Goal: Transaction & Acquisition: Purchase product/service

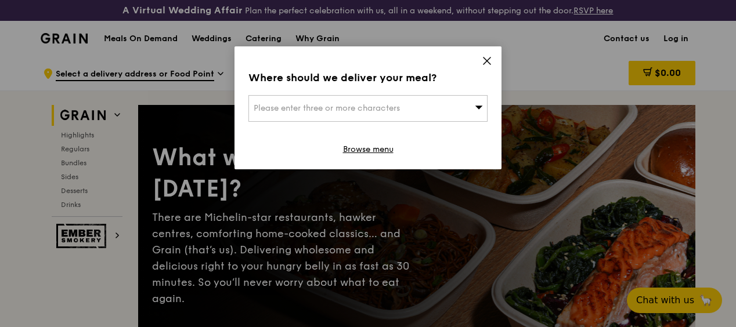
click at [441, 100] on div "Please enter three or more characters" at bounding box center [367, 108] width 239 height 27
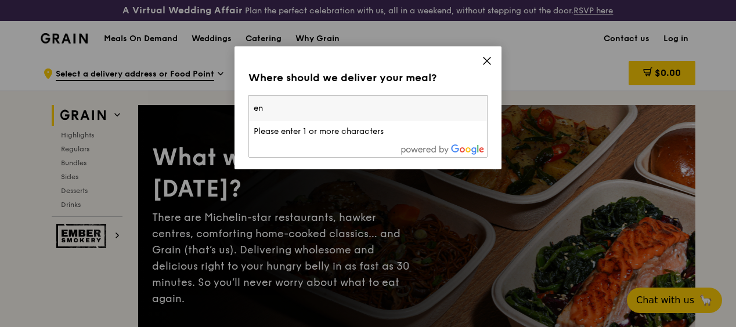
type input "env"
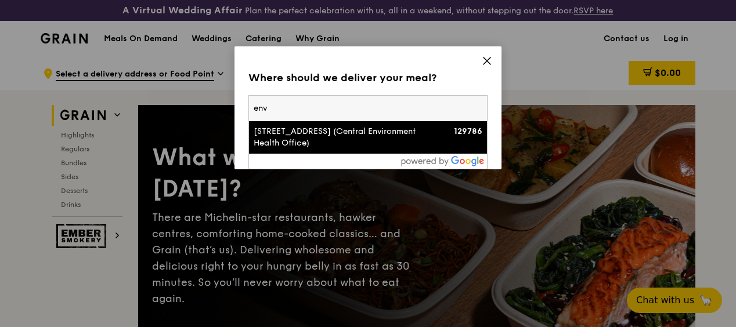
click at [425, 136] on div "129786" at bounding box center [453, 132] width 57 height 12
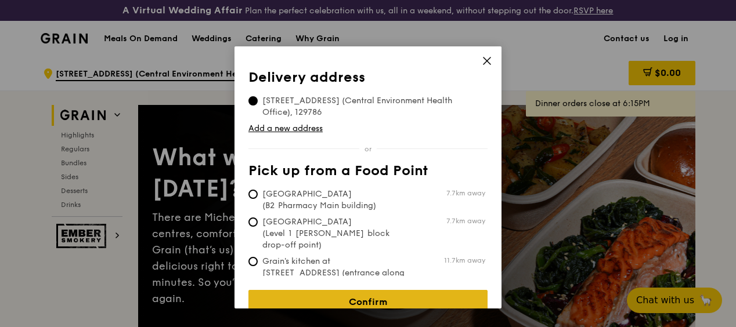
click at [394, 290] on link "Confirm" at bounding box center [367, 302] width 239 height 24
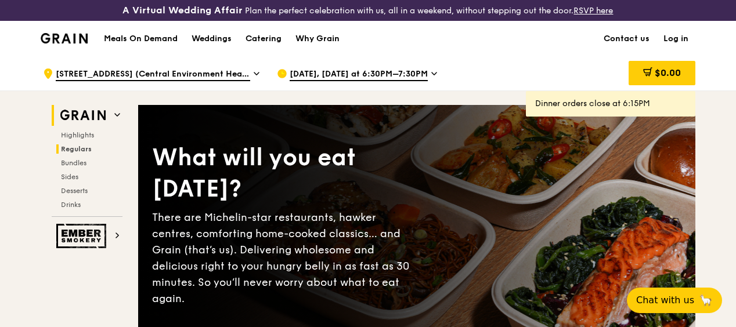
click at [82, 153] on span "Regulars" at bounding box center [76, 149] width 31 height 8
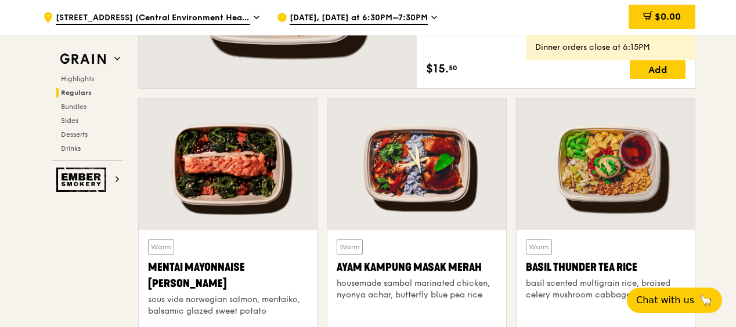
scroll to position [666, 0]
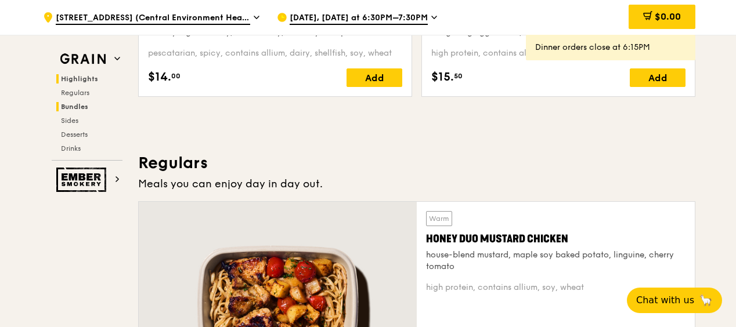
click at [62, 106] on span "Bundles" at bounding box center [74, 107] width 27 height 8
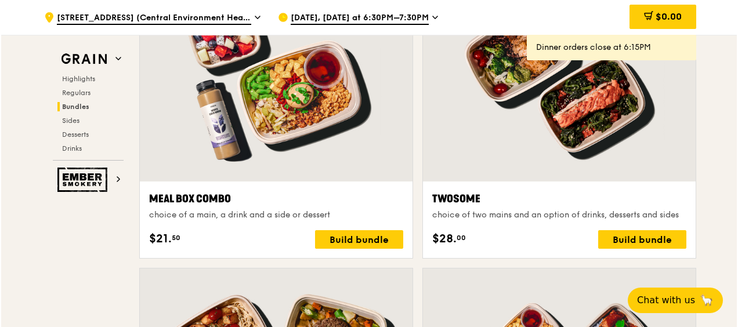
scroll to position [1807, 0]
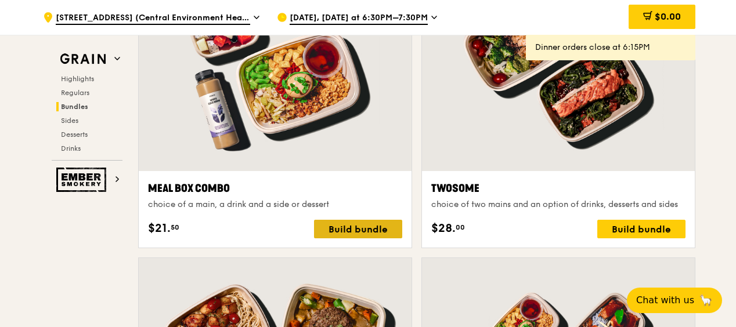
click at [351, 239] on div "Build bundle" at bounding box center [358, 229] width 88 height 19
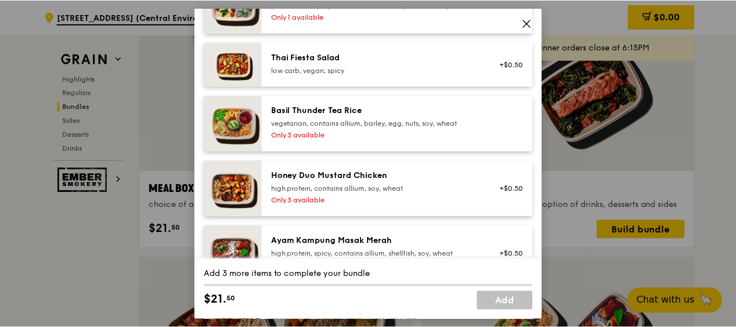
scroll to position [232, 0]
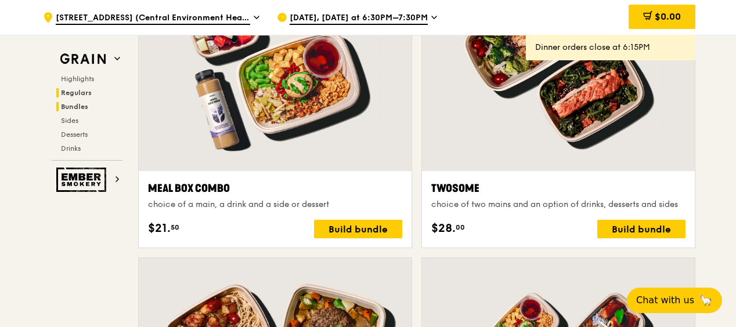
click at [78, 93] on span "Regulars" at bounding box center [76, 93] width 31 height 8
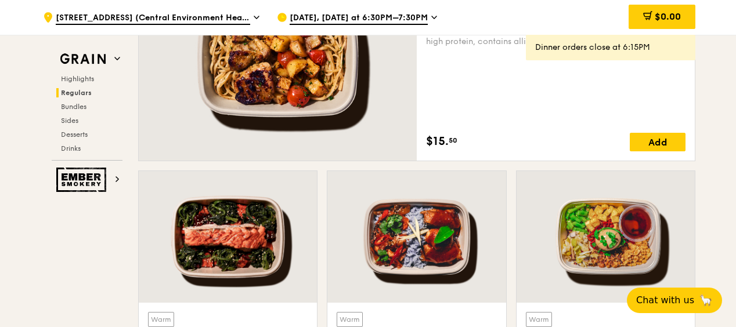
scroll to position [840, 0]
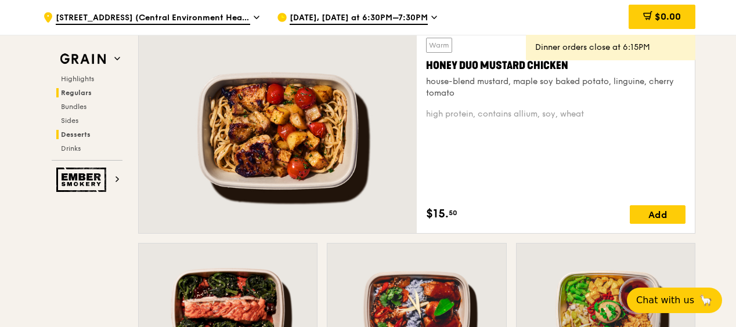
click at [71, 133] on span "Desserts" at bounding box center [76, 135] width 30 height 8
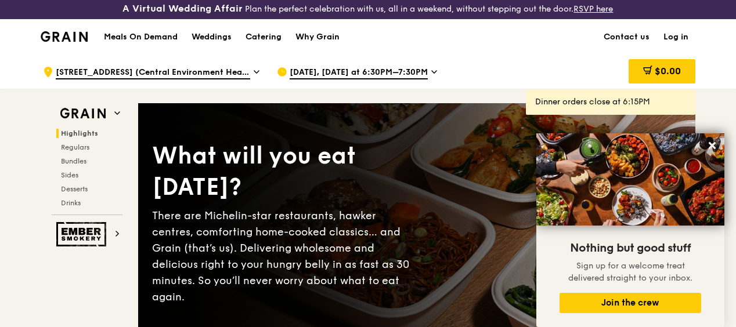
scroll to position [0, 0]
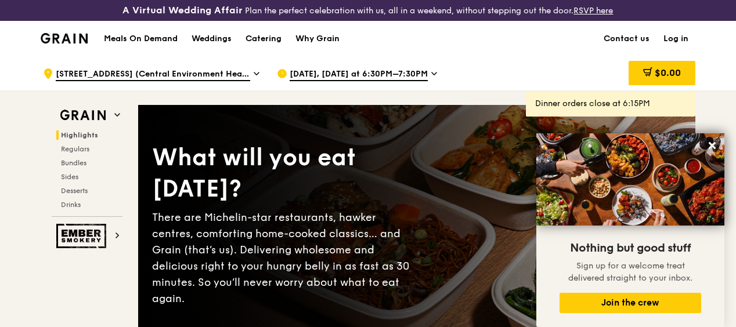
click at [349, 81] on span "[DATE], [DATE] at 6:30PM–7:30PM" at bounding box center [359, 74] width 138 height 13
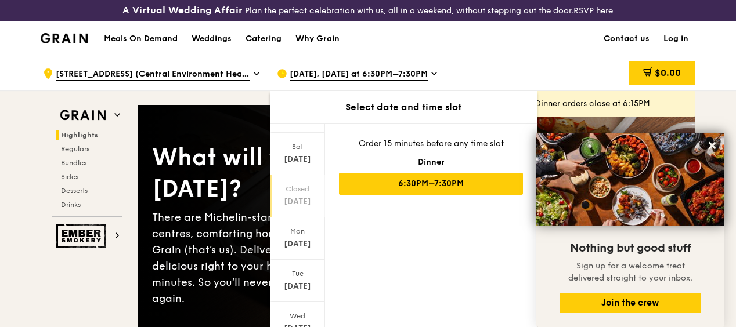
scroll to position [117, 0]
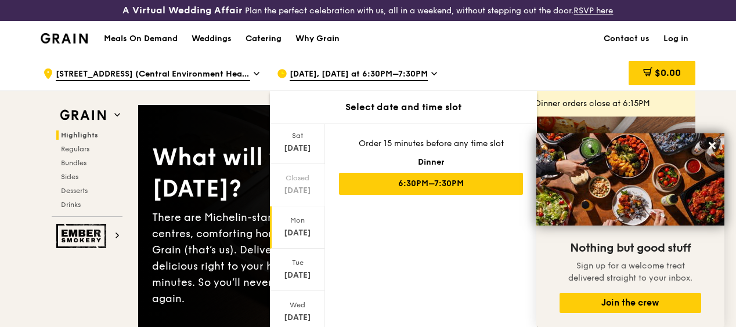
click at [302, 225] on div "Mon" at bounding box center [298, 220] width 52 height 9
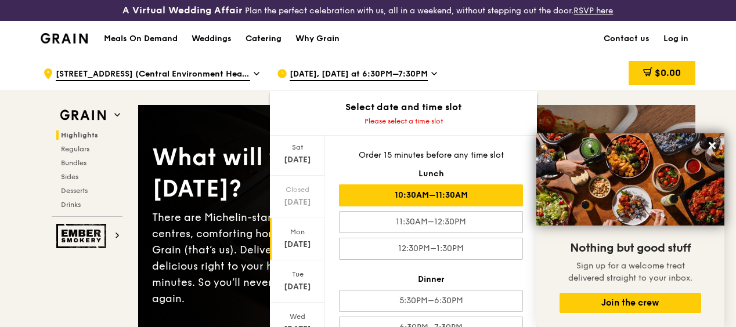
click at [438, 201] on div "10:30AM–11:30AM" at bounding box center [431, 196] width 184 height 22
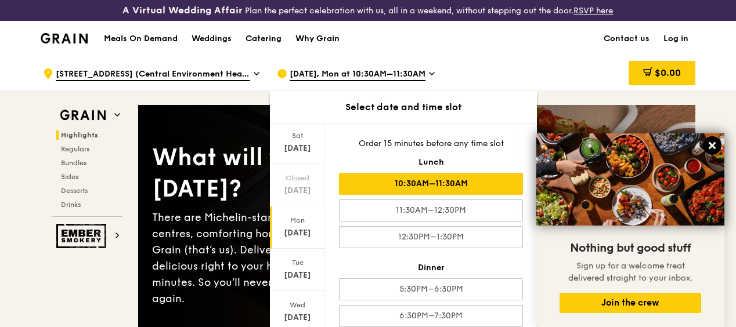
click at [711, 147] on icon at bounding box center [712, 145] width 7 height 7
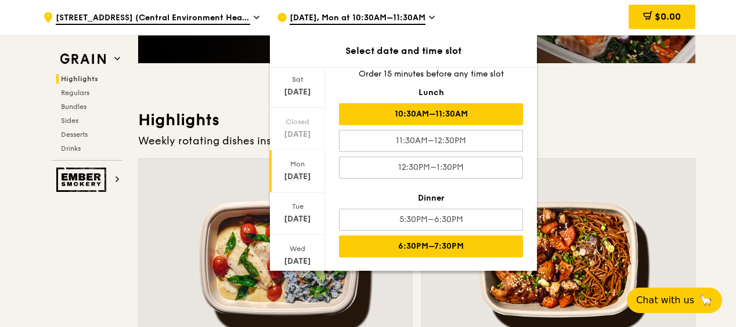
scroll to position [290, 0]
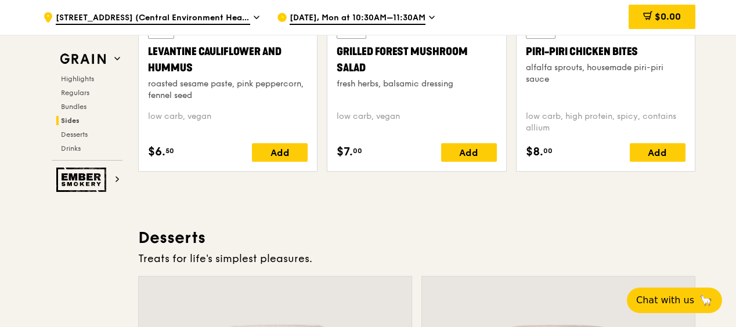
scroll to position [3079, 0]
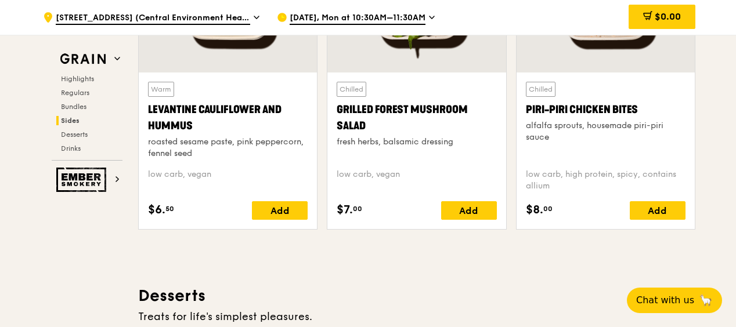
click at [345, 20] on span "[DATE], Mon at 10:30AM–11:30AM" at bounding box center [358, 18] width 136 height 13
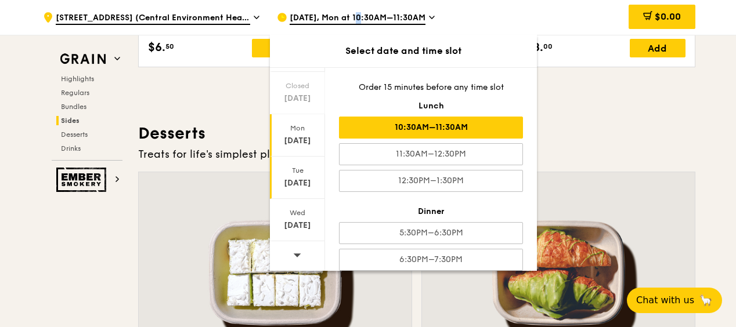
scroll to position [3253, 0]
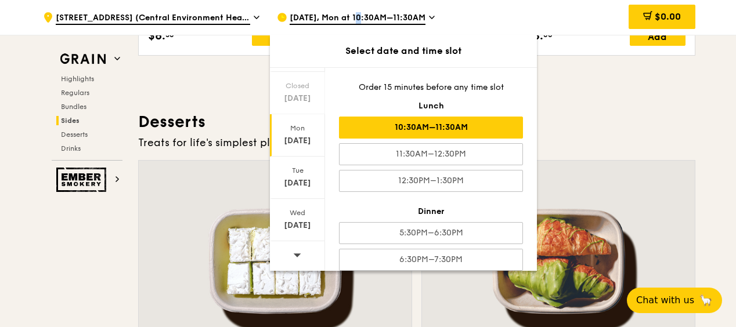
click at [295, 245] on span at bounding box center [297, 254] width 8 height 27
click at [304, 187] on div "[DATE]" at bounding box center [298, 184] width 52 height 12
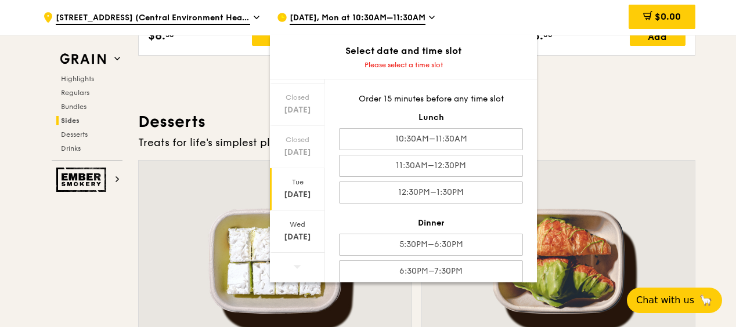
click at [637, 122] on h3 "Desserts" at bounding box center [416, 121] width 557 height 21
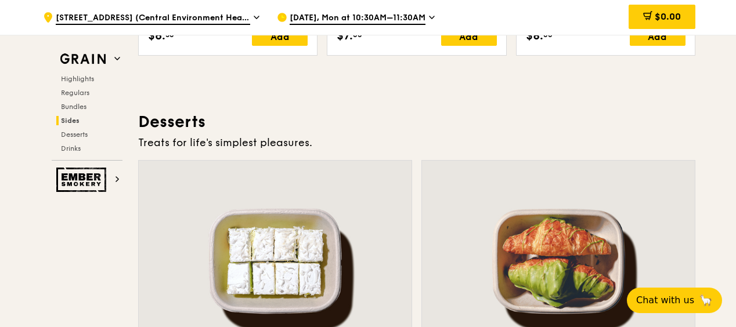
click at [360, 19] on span "[DATE], Mon at 10:30AM–11:30AM" at bounding box center [358, 18] width 136 height 13
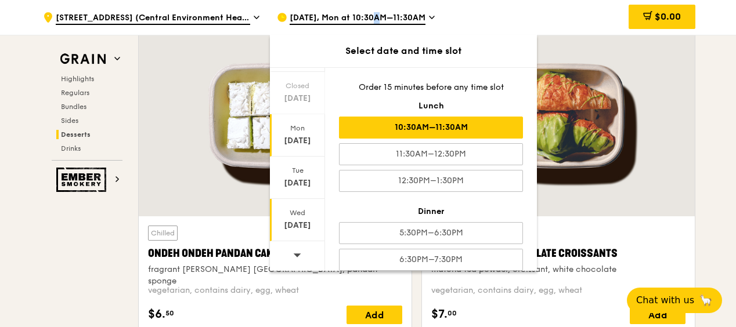
scroll to position [3543, 0]
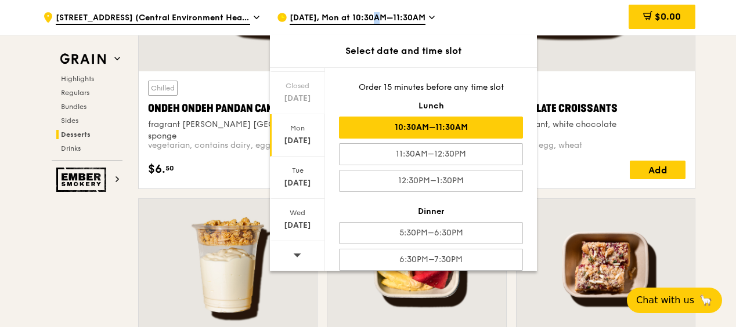
click at [300, 251] on div at bounding box center [297, 256] width 55 height 30
click at [301, 224] on div "[DATE]" at bounding box center [298, 226] width 52 height 12
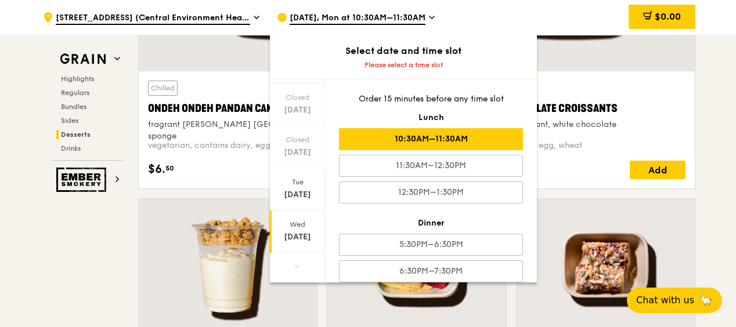
click at [434, 132] on div "10:30AM–11:30AM" at bounding box center [431, 139] width 184 height 22
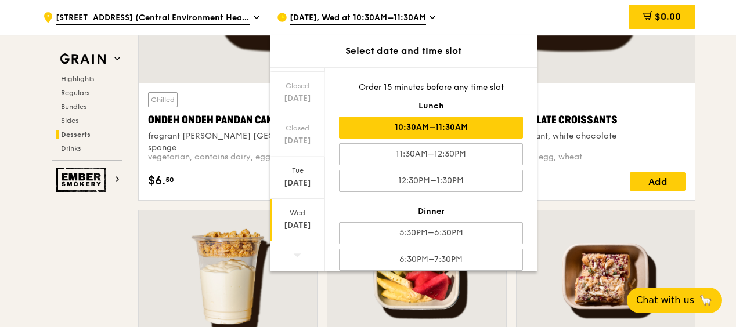
scroll to position [3555, 0]
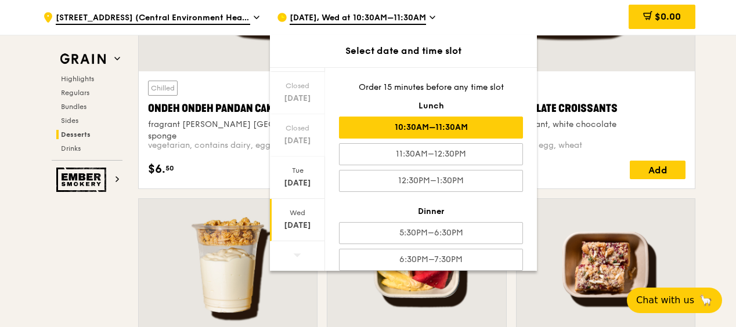
click at [694, 117] on div "Chilled Matcha White Chocolate Croissants matcha tea powder, croissant, white c…" at bounding box center [558, 129] width 273 height 117
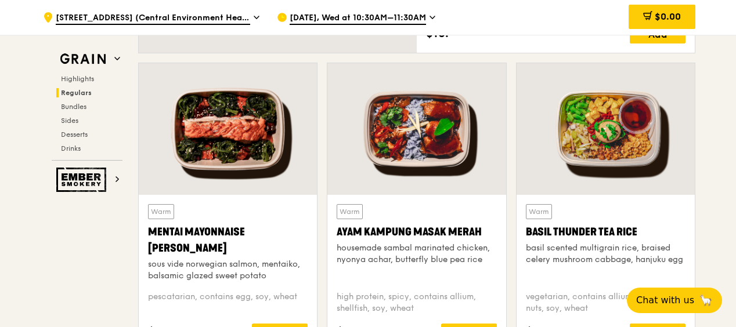
scroll to position [999, 0]
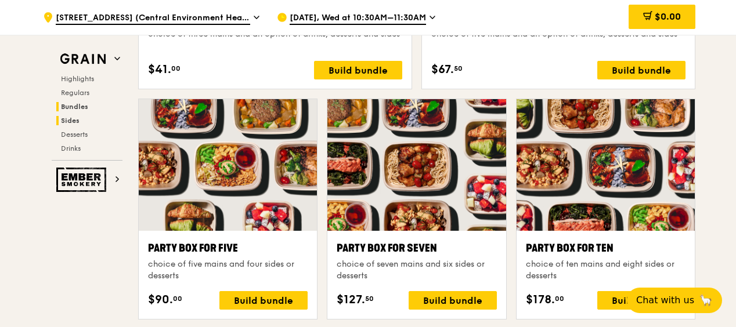
click at [65, 120] on span "Sides" at bounding box center [70, 121] width 19 height 8
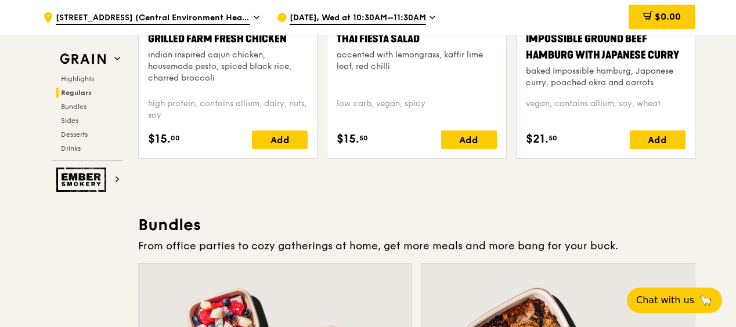
scroll to position [1338, 0]
